Goal: Find specific page/section: Find specific page/section

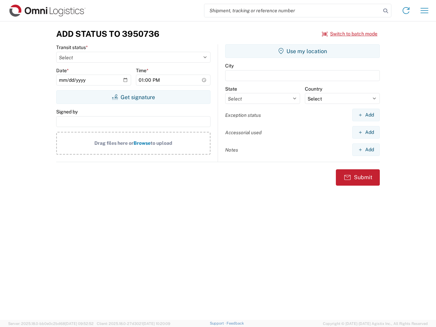
click at [292, 11] on input "search" at bounding box center [292, 10] width 176 height 13
click at [385, 11] on icon at bounding box center [386, 11] width 10 height 10
click at [406, 11] on icon at bounding box center [405, 10] width 11 height 11
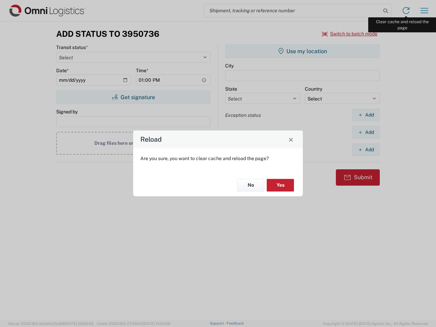
click at [424, 11] on div "Reload Are you sure, you want to clear cache and reload the page? No Yes" at bounding box center [218, 163] width 436 height 327
click at [350, 34] on div "Reload Are you sure, you want to clear cache and reload the page? No Yes" at bounding box center [218, 163] width 436 height 327
click at [133, 97] on div "Reload Are you sure, you want to clear cache and reload the page? No Yes" at bounding box center [218, 163] width 436 height 327
click at [302, 51] on div "Reload Are you sure, you want to clear cache and reload the page? No Yes" at bounding box center [218, 163] width 436 height 327
click at [366, 115] on div "Reload Are you sure, you want to clear cache and reload the page? No Yes" at bounding box center [218, 163] width 436 height 327
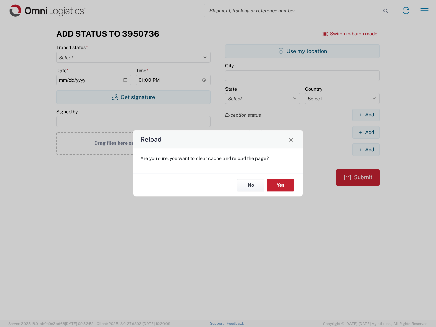
click at [366, 132] on div "Reload Are you sure, you want to clear cache and reload the page? No Yes" at bounding box center [218, 163] width 436 height 327
click at [366, 149] on div "Reload Are you sure, you want to clear cache and reload the page? No Yes" at bounding box center [218, 163] width 436 height 327
